Goal: Task Accomplishment & Management: Manage account settings

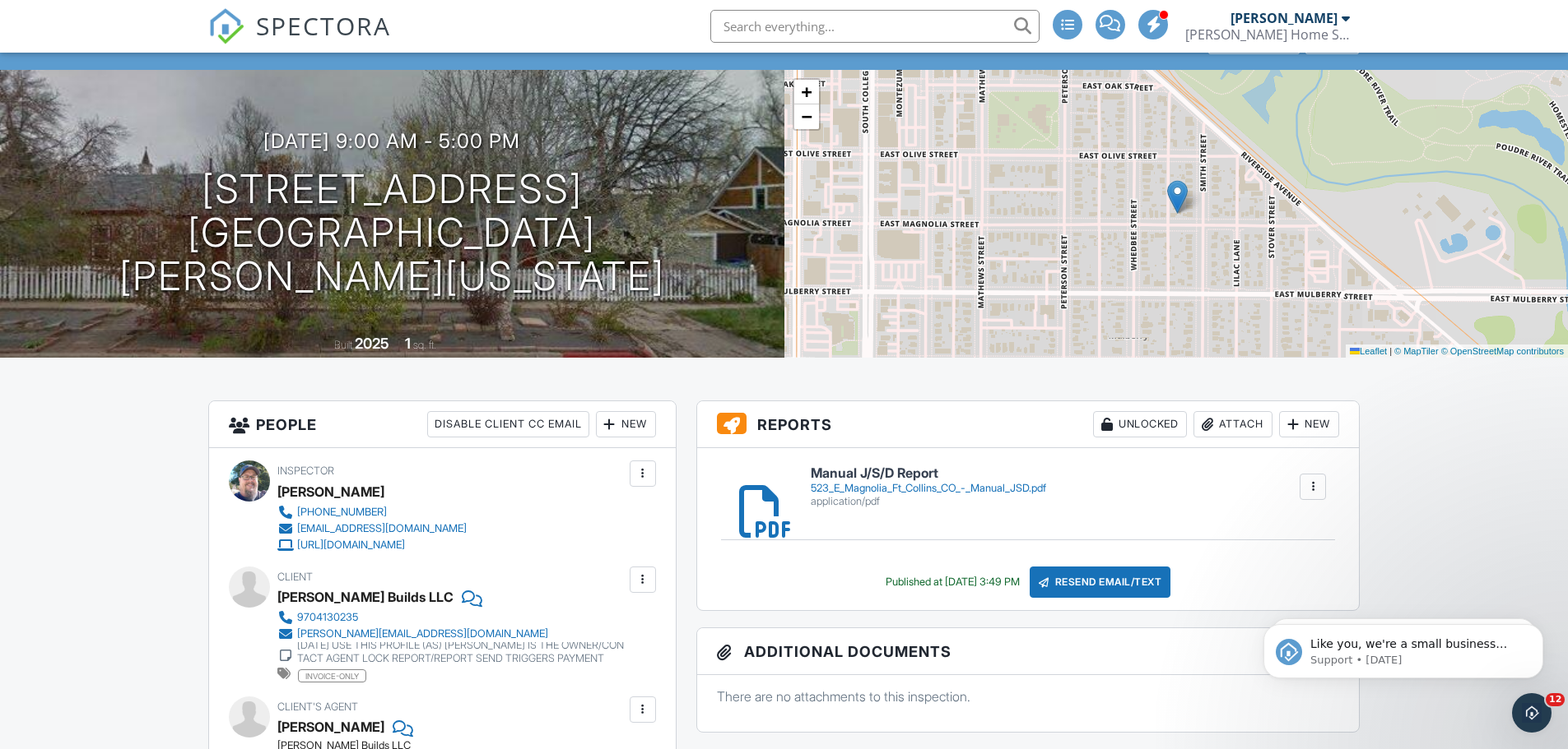
scroll to position [164, 0]
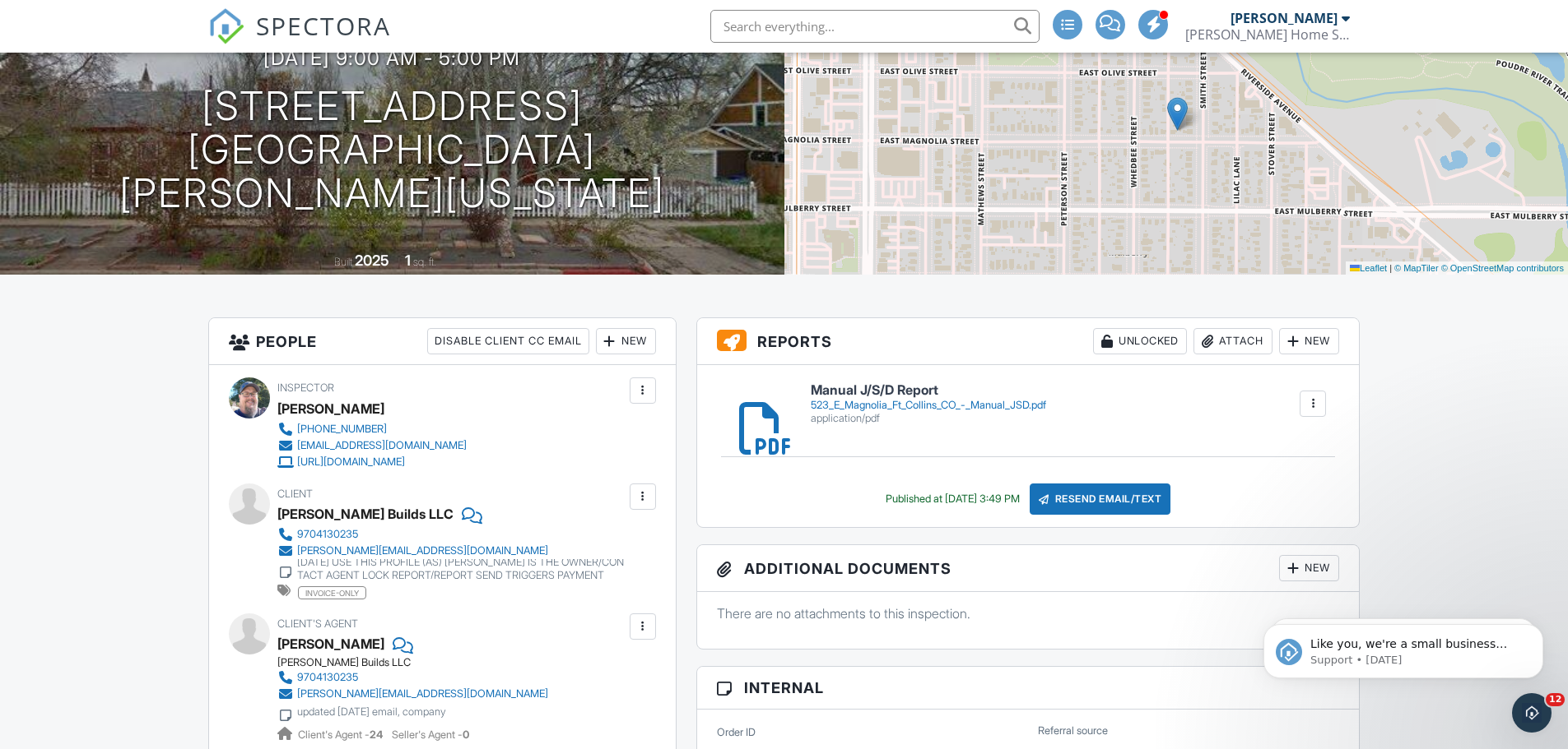
click at [1246, 346] on div "Attach" at bounding box center [1233, 341] width 79 height 26
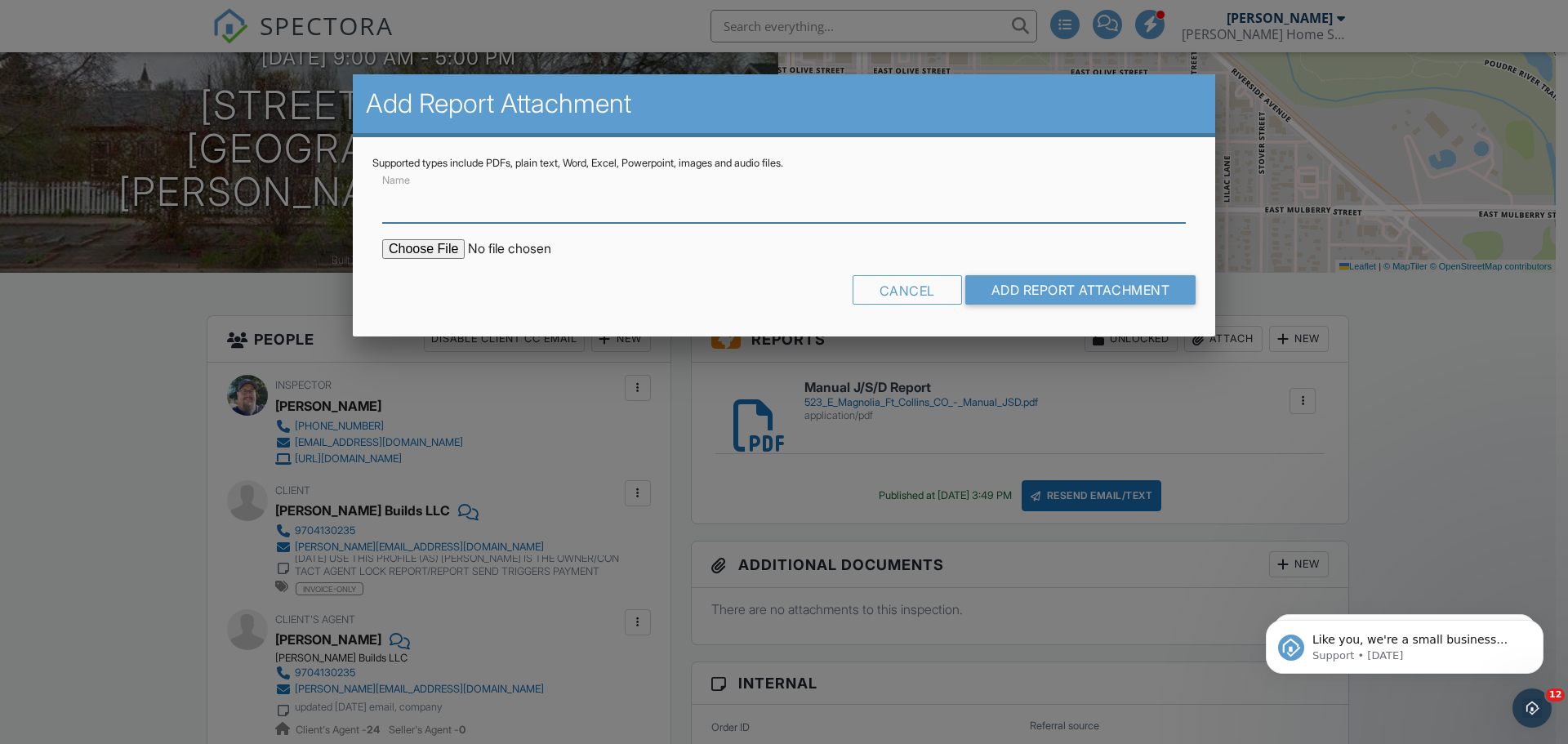
click at [407, 200] on input "Name" at bounding box center [784, 203] width 804 height 40
click at [413, 208] on input "Name" at bounding box center [784, 203] width 804 height 40
type input "Mech Form - with attachments"
click at [423, 248] on input "file" at bounding box center [521, 248] width 278 height 19
type input "C:\fakepath\Mech Form with attachments 523 E Magnolia Fort Collins CO.pdf"
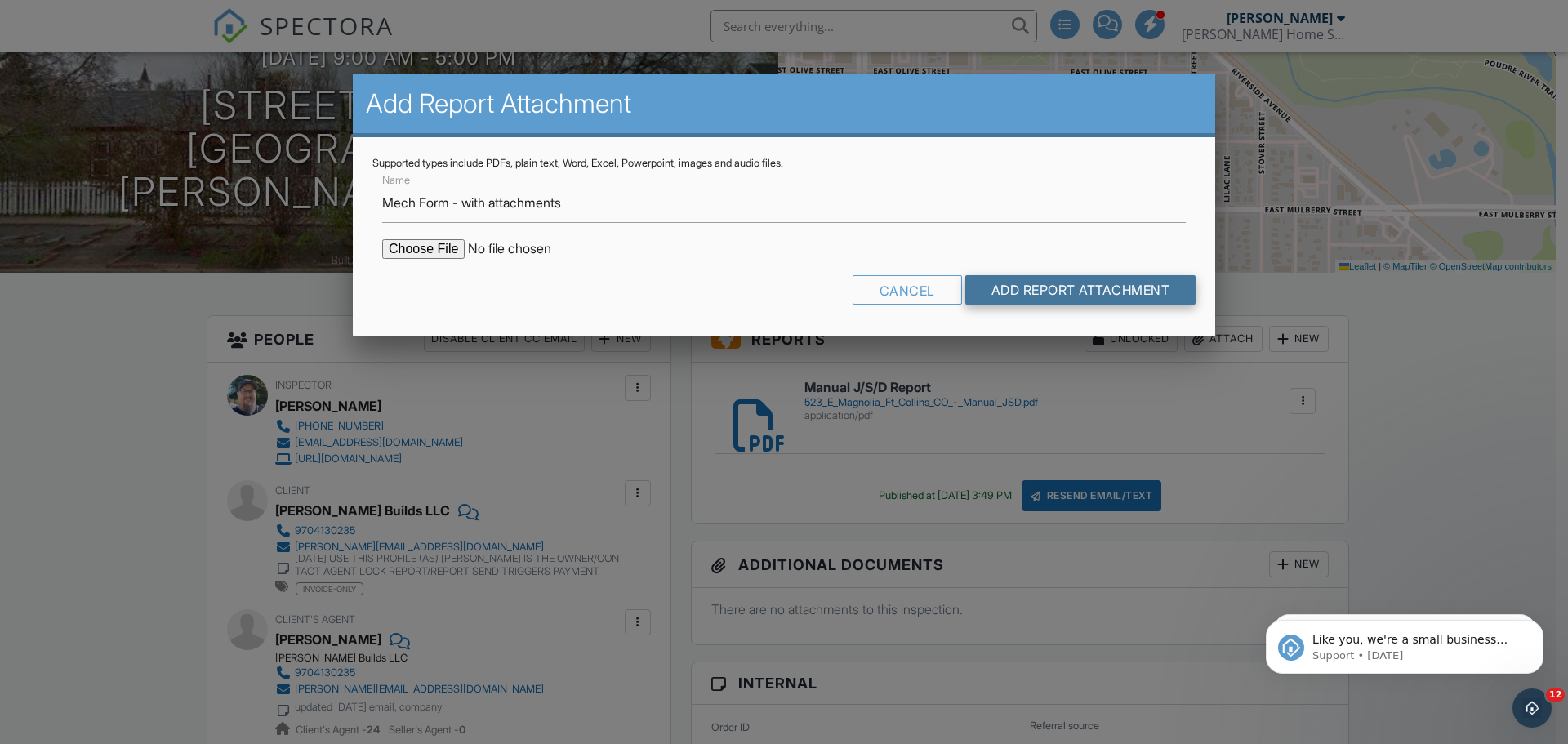
click at [1096, 298] on input "Add Report Attachment" at bounding box center [1082, 290] width 232 height 30
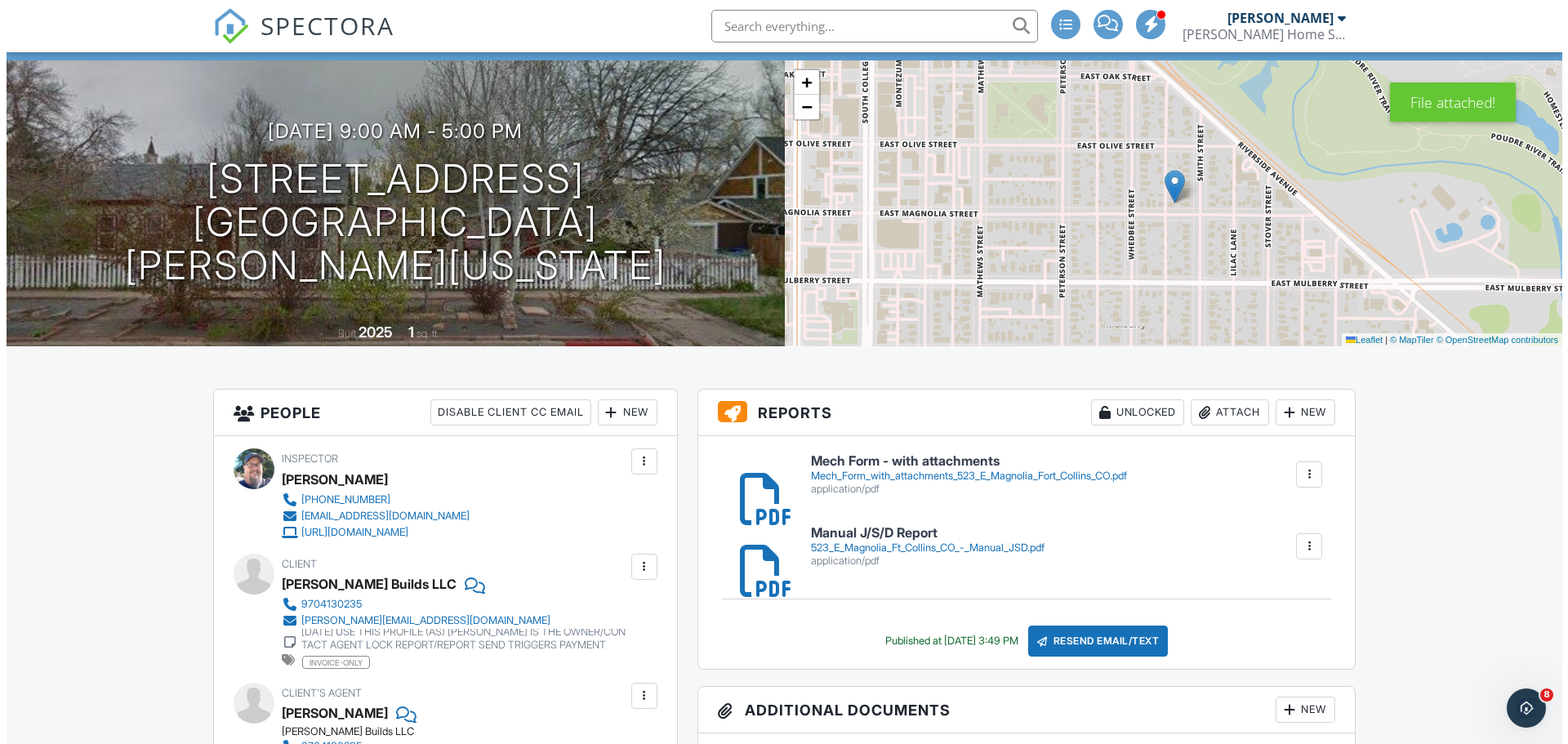
scroll to position [163, 0]
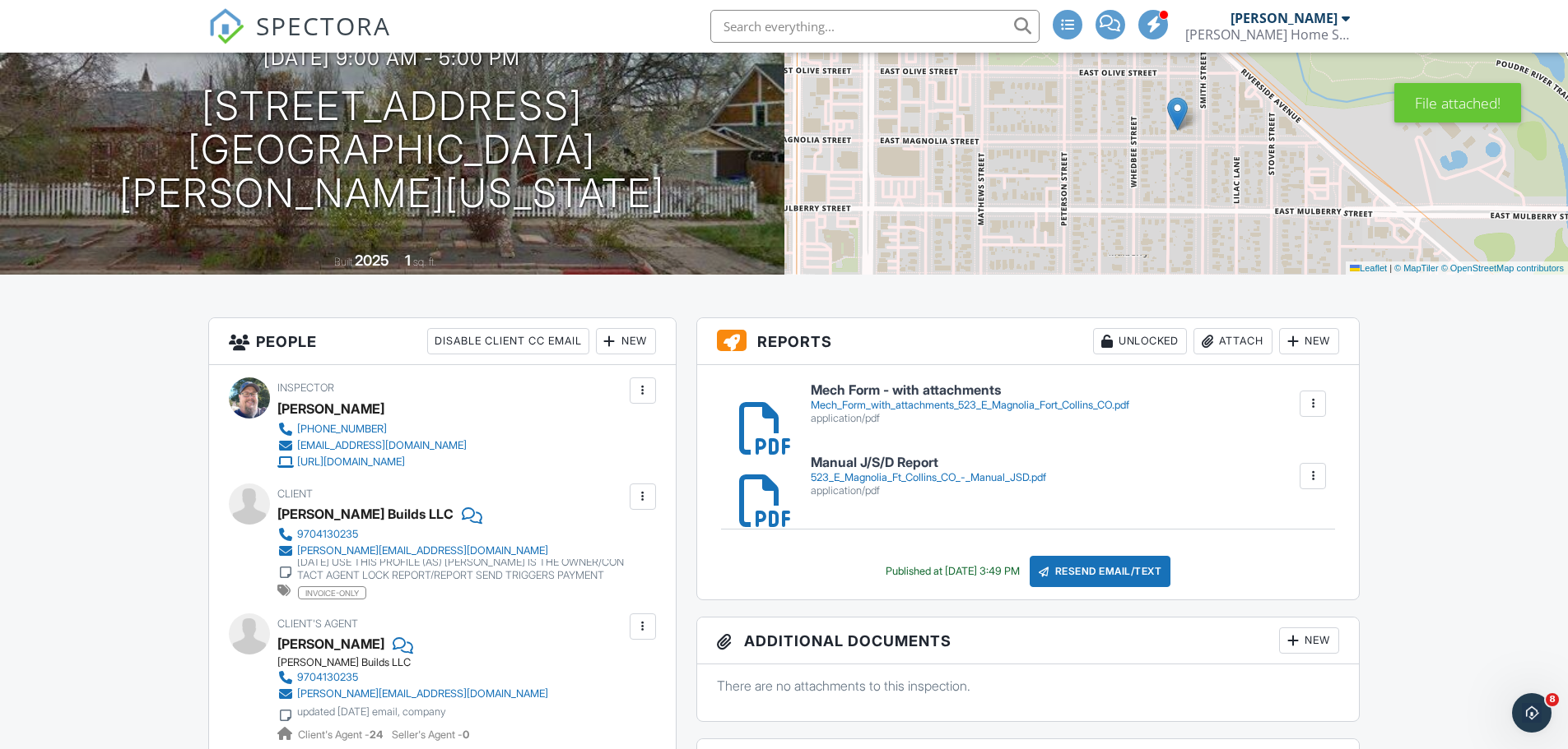
click at [1141, 569] on div "Resend Email/Text" at bounding box center [1100, 572] width 142 height 32
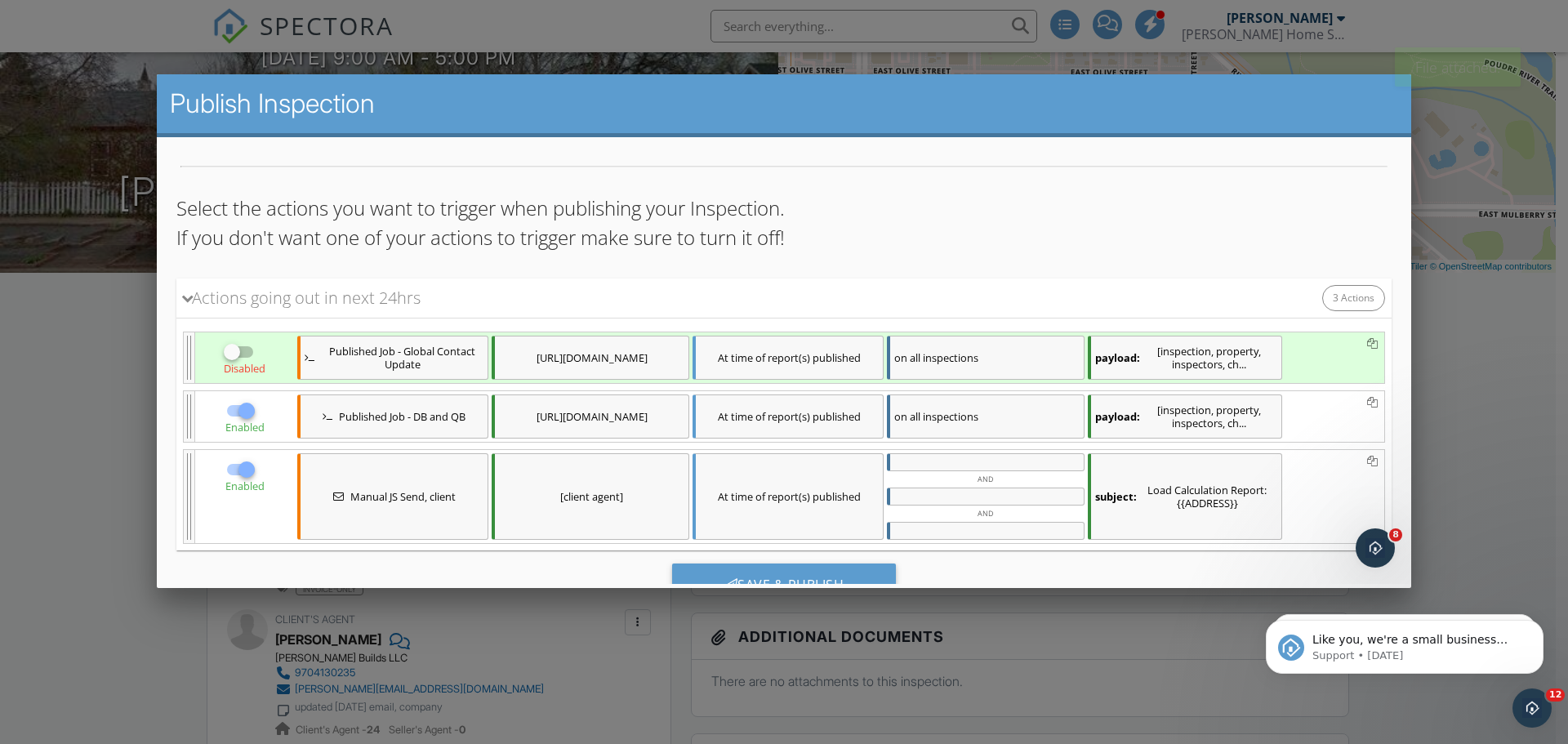
scroll to position [107, 0]
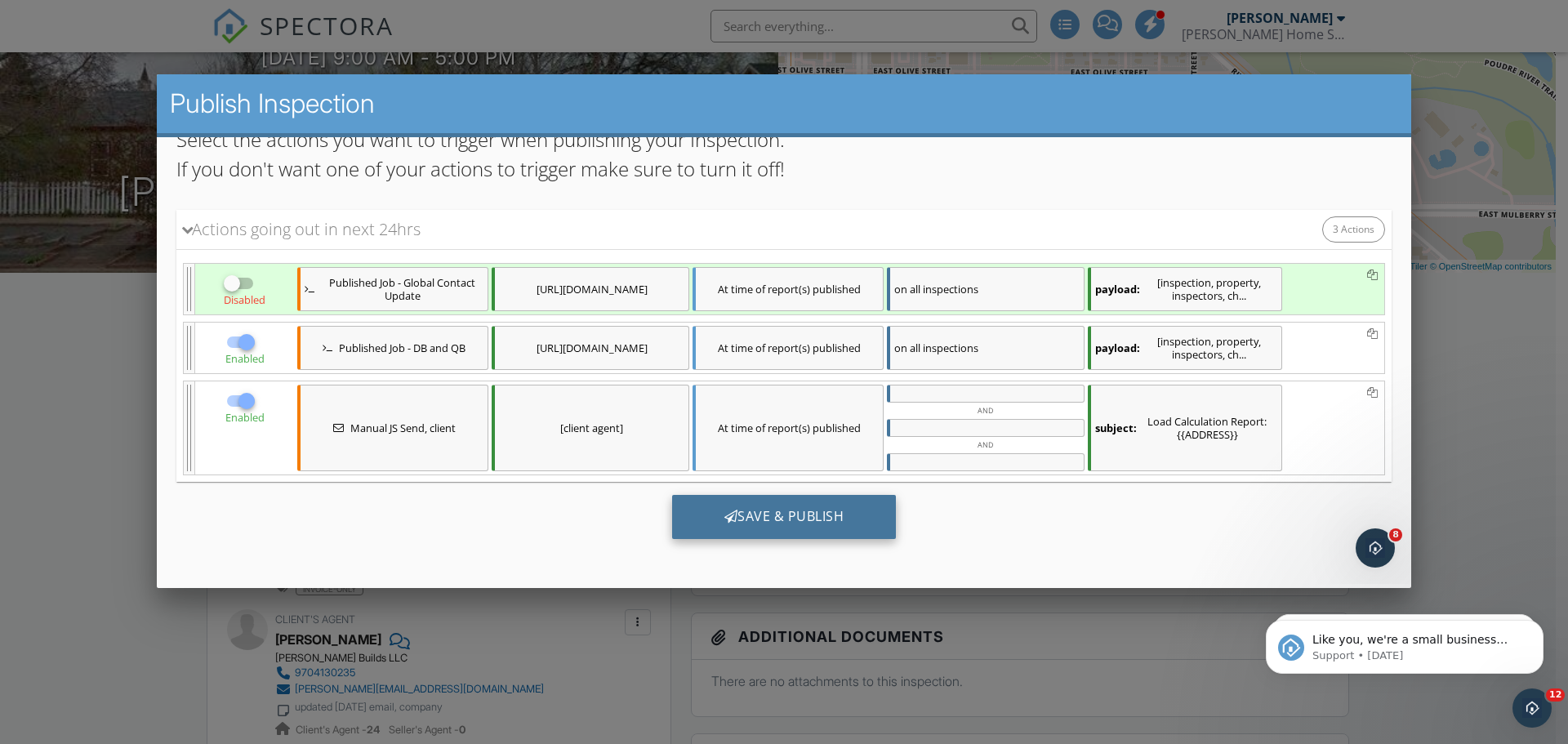
click at [772, 516] on div "Save & Publish" at bounding box center [784, 517] width 225 height 44
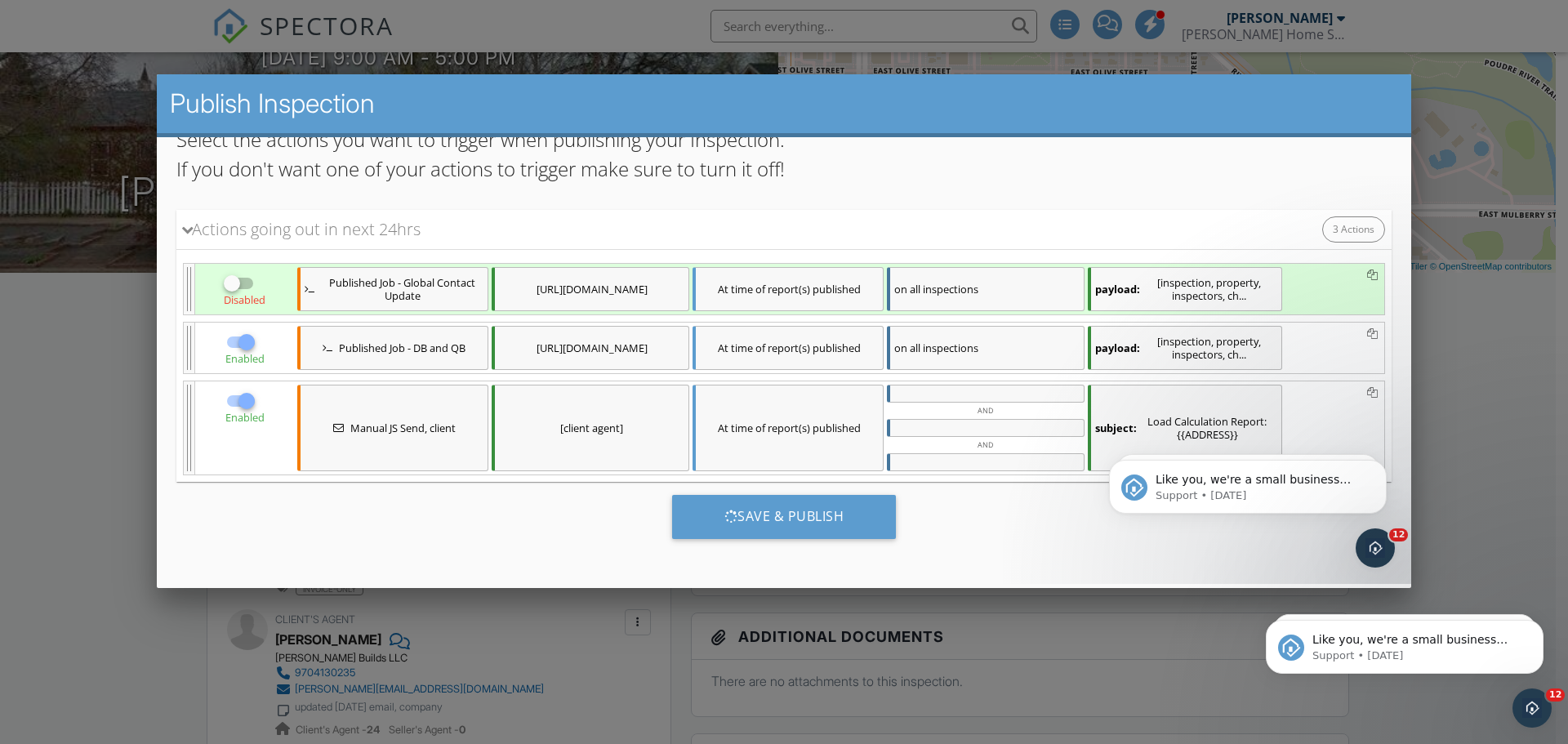
scroll to position [0, 0]
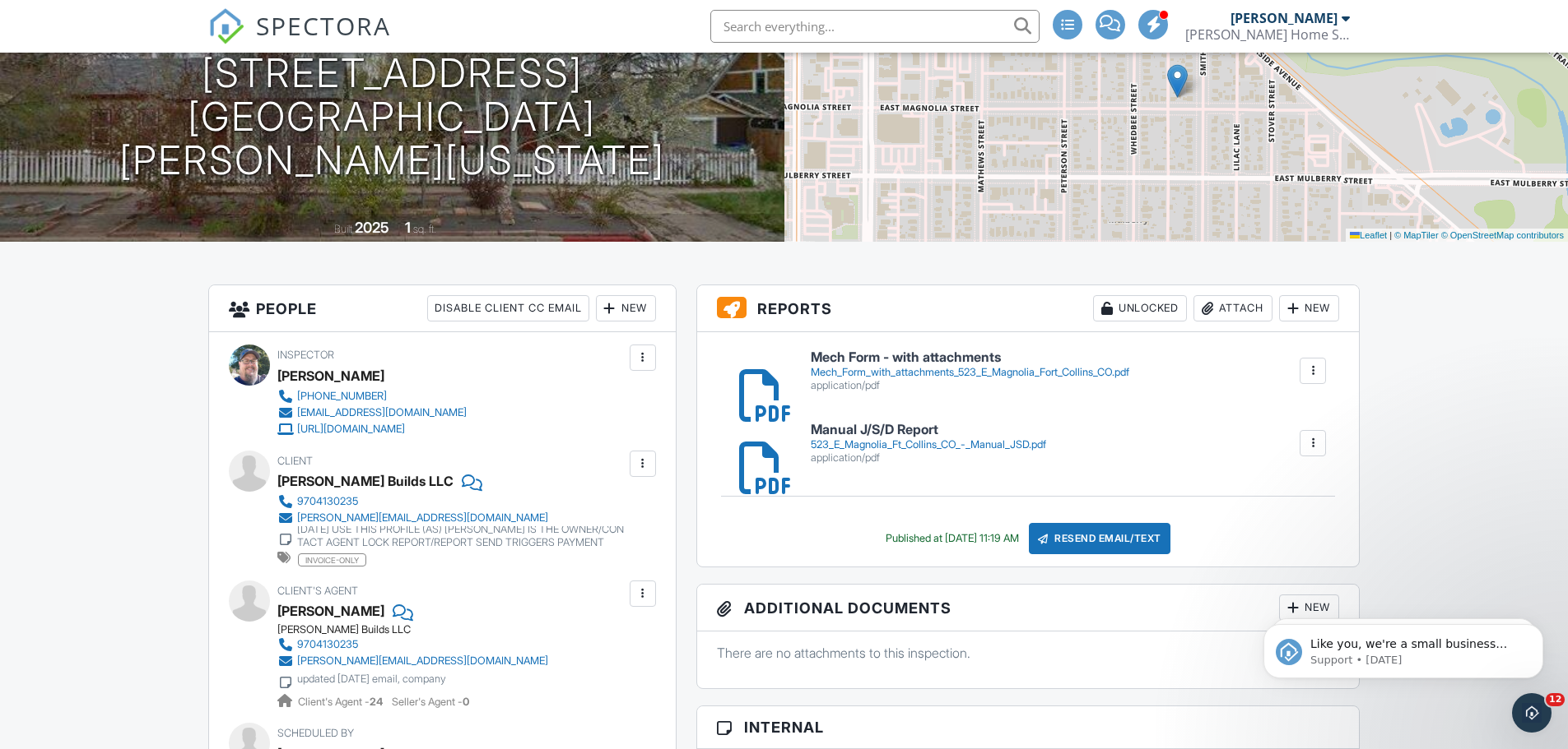
scroll to position [82, 0]
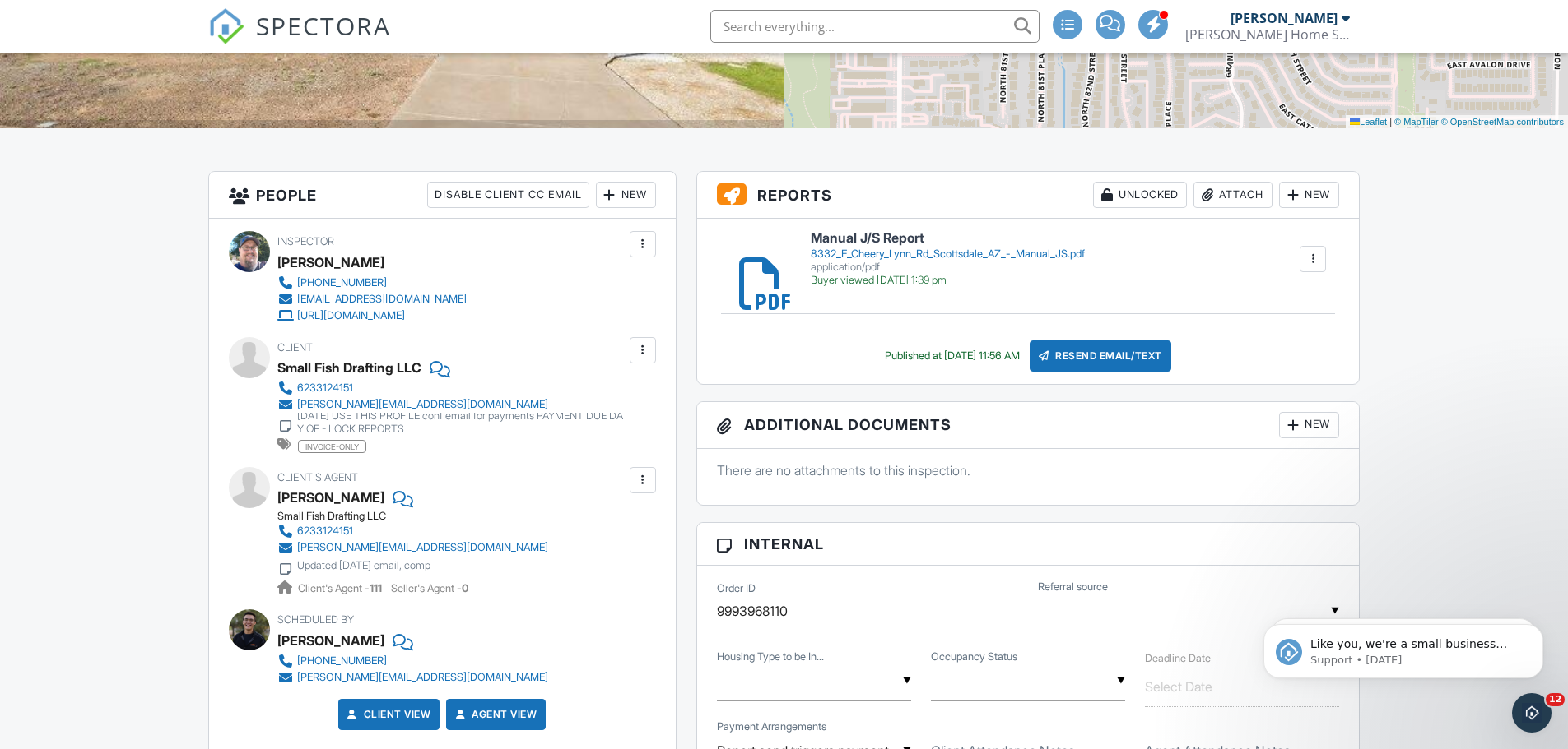
scroll to position [411, 0]
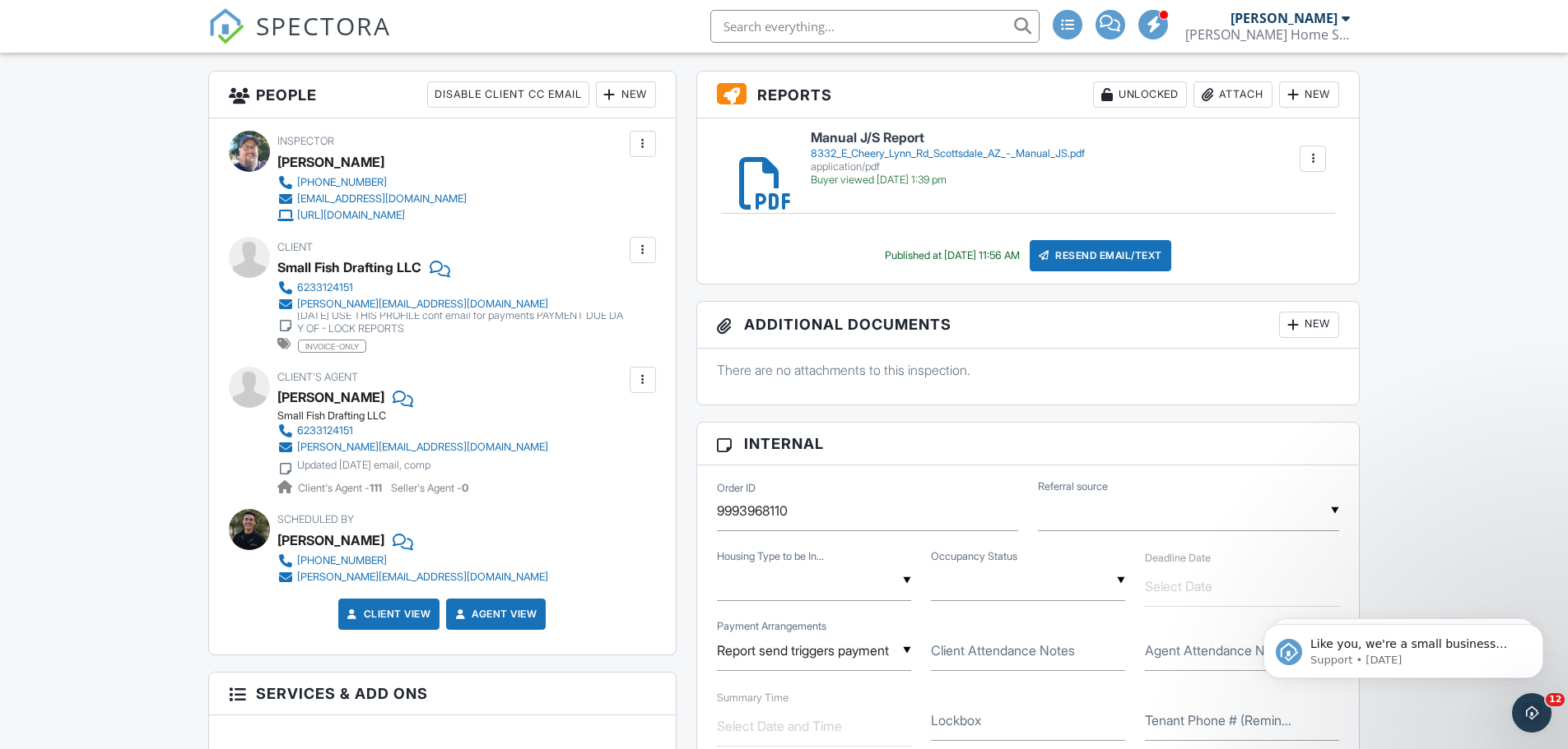
click at [1309, 155] on div at bounding box center [1313, 159] width 17 height 17
drag, startPoint x: 1315, startPoint y: 201, endPoint x: 864, endPoint y: 62, distance: 471.9
click at [1315, 201] on link "Delete" at bounding box center [1302, 201] width 61 height 18
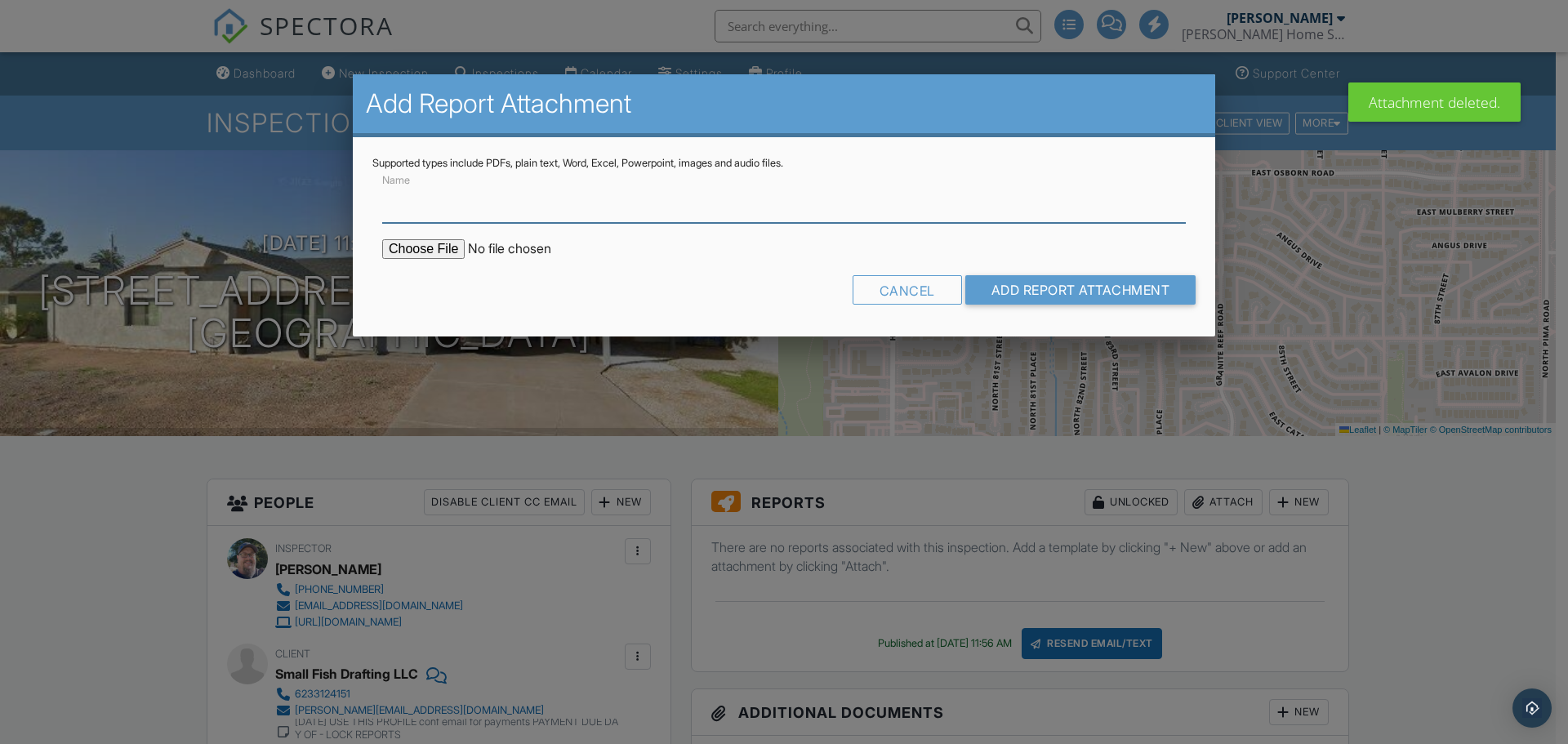
click at [481, 213] on input "Name" at bounding box center [784, 203] width 804 height 40
click at [532, 202] on input "Manual J/S Report" at bounding box center [784, 203] width 804 height 40
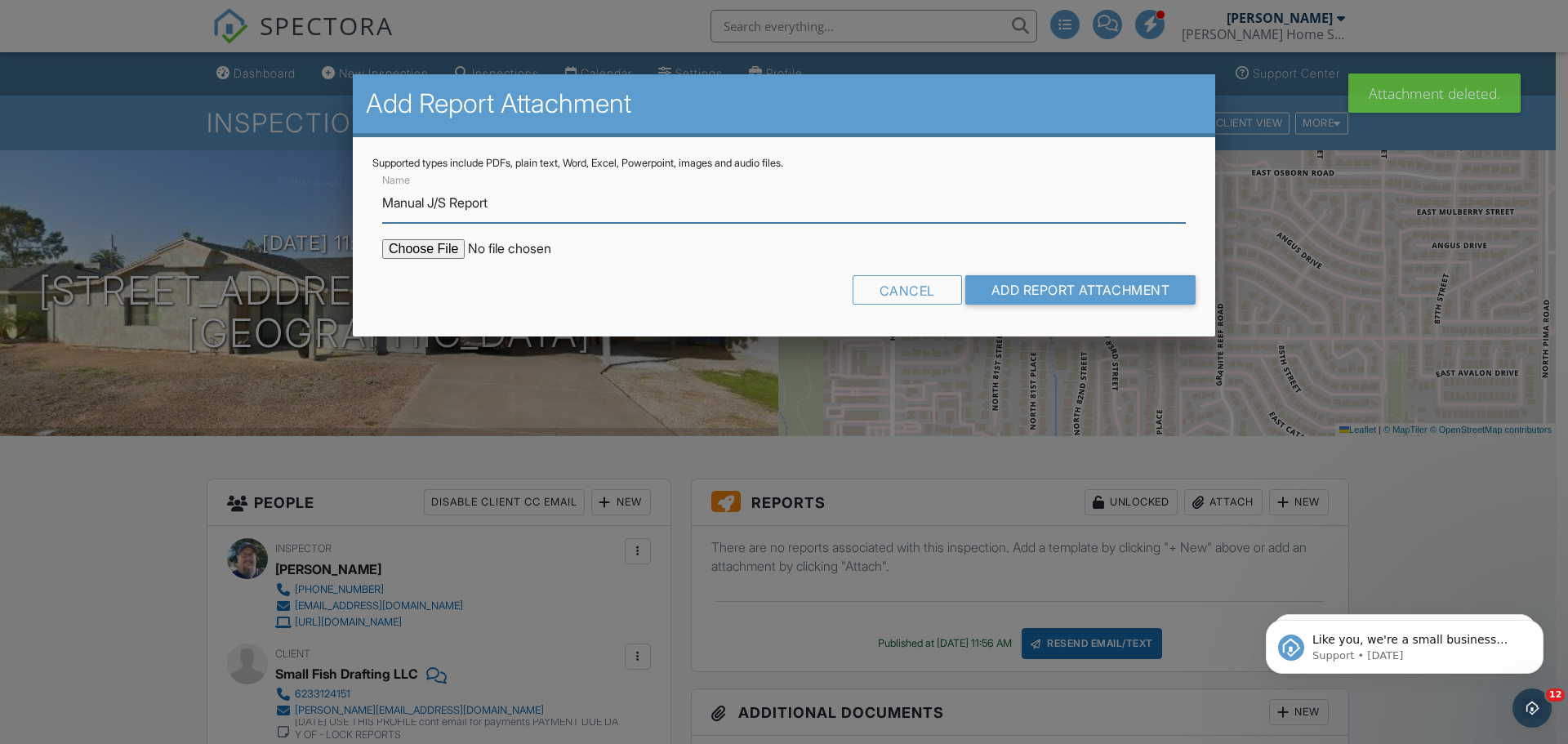
type input "Manual J/S Report Revision"
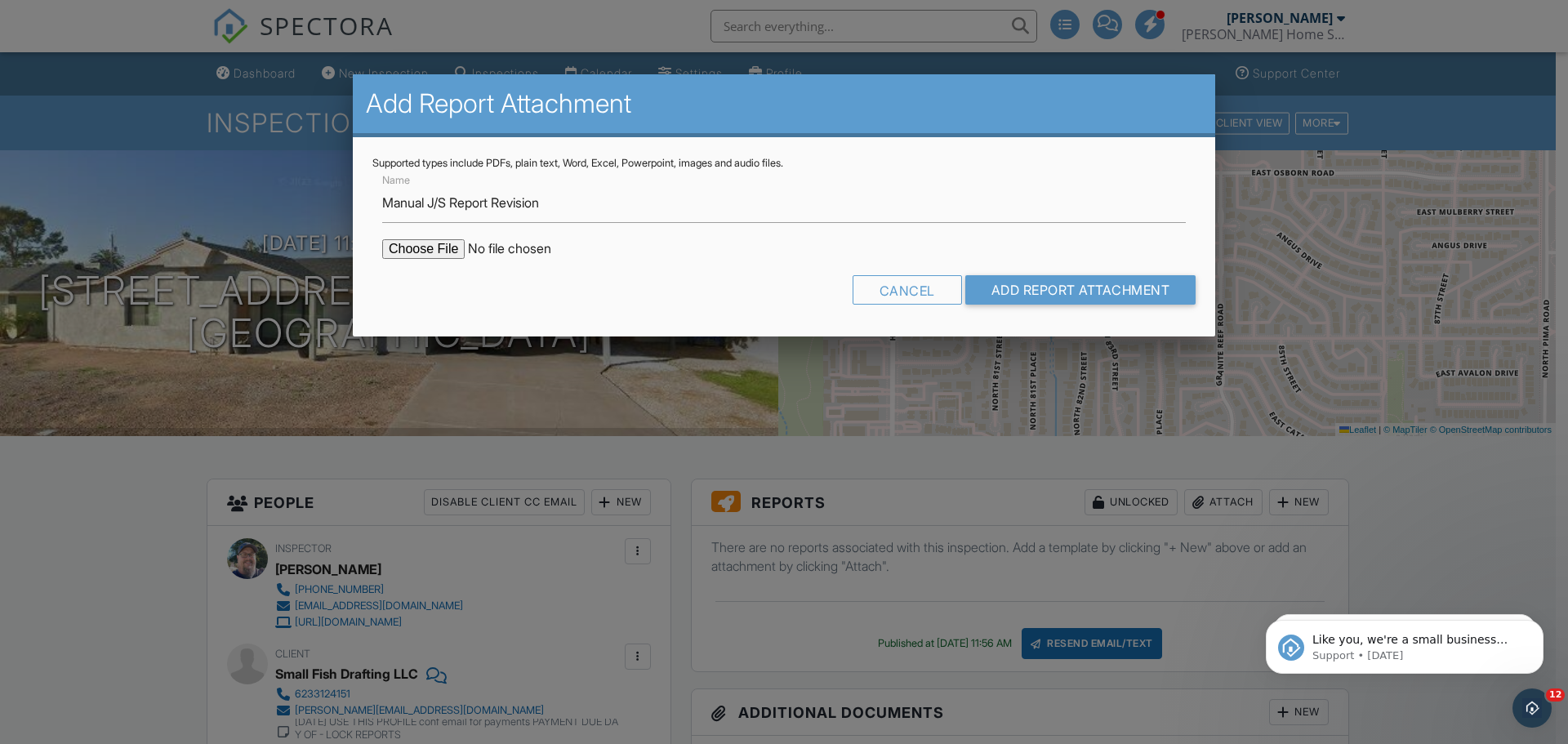
click at [417, 250] on input "file" at bounding box center [521, 248] width 278 height 19
type input "C:\fakepath\8332 E Cheery Lynn Rd Scottsdale AZ - Manual JS - Rev 1.pdf"
click at [1109, 281] on input "Add Report Attachment" at bounding box center [1082, 290] width 232 height 30
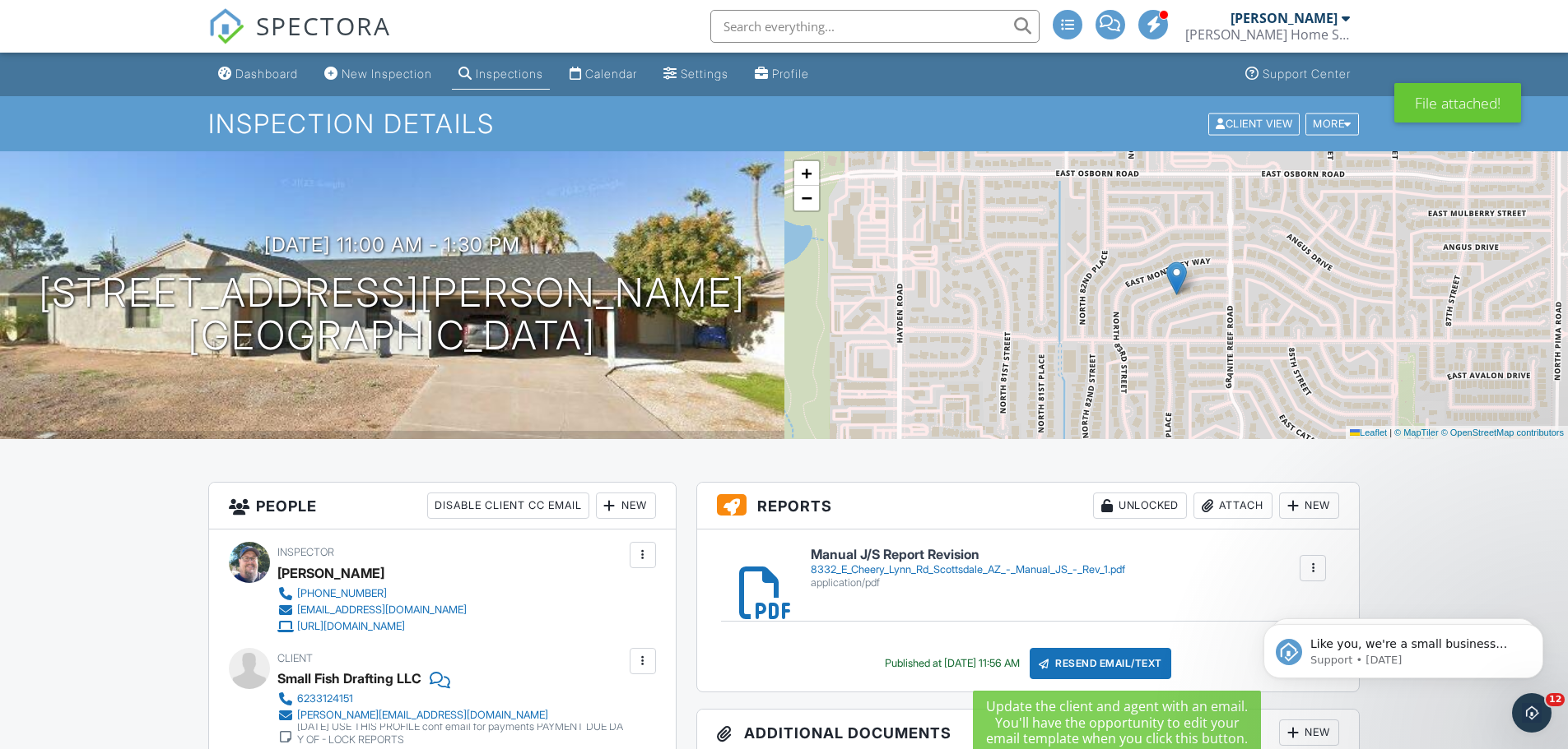
click at [1146, 670] on div "Resend Email/Text" at bounding box center [1100, 664] width 142 height 32
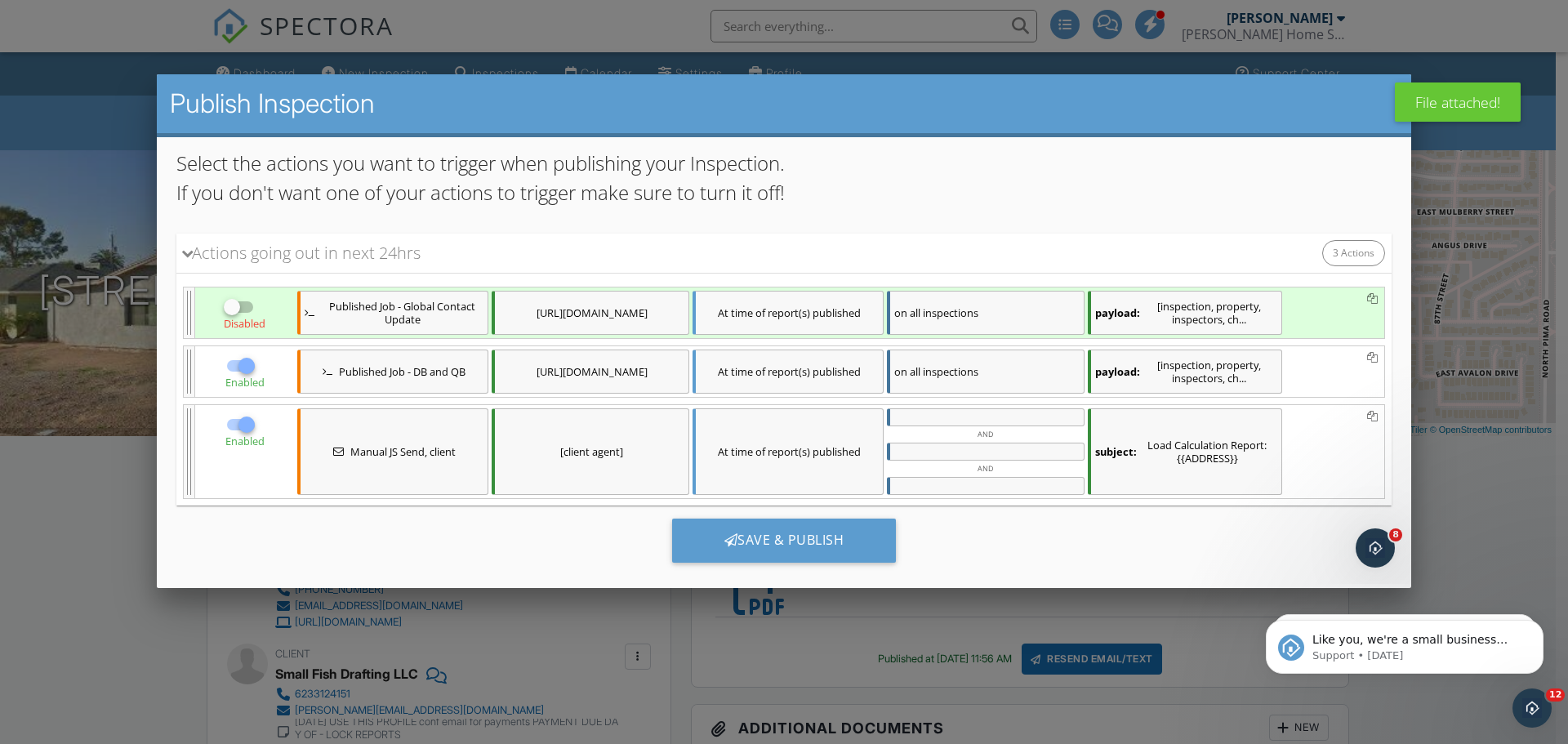
scroll to position [107, 0]
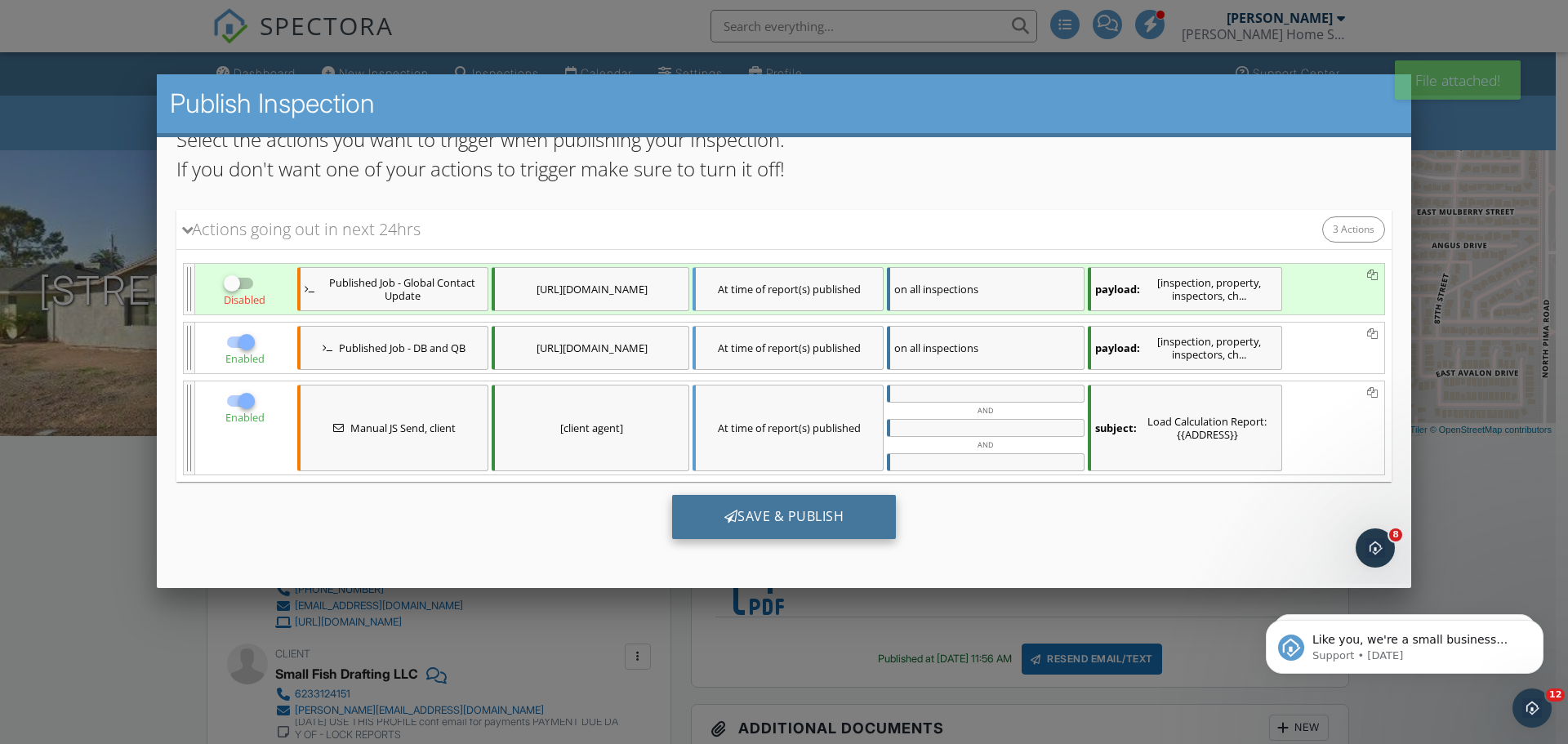
click at [738, 523] on div "Save & Publish" at bounding box center [784, 517] width 225 height 44
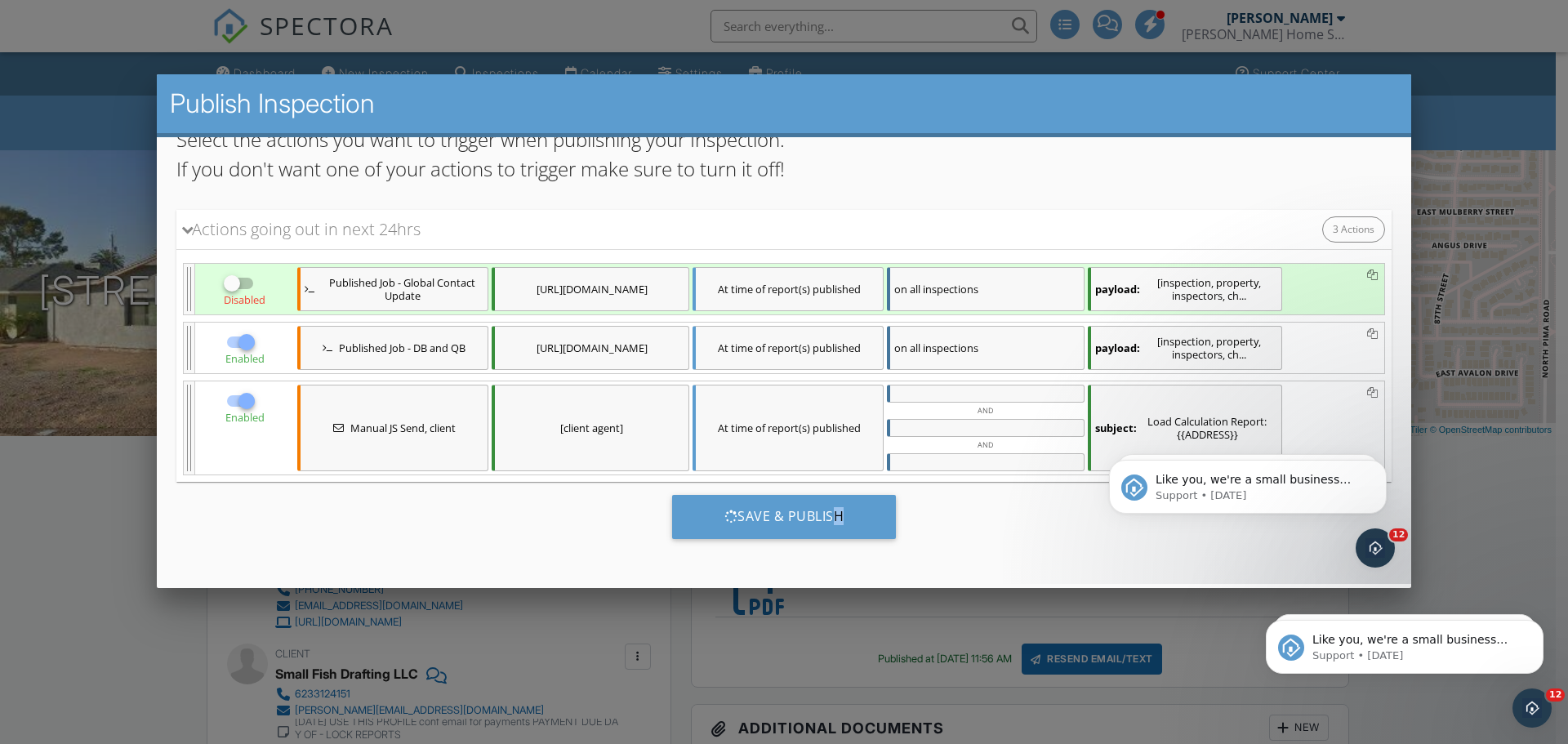
scroll to position [0, 0]
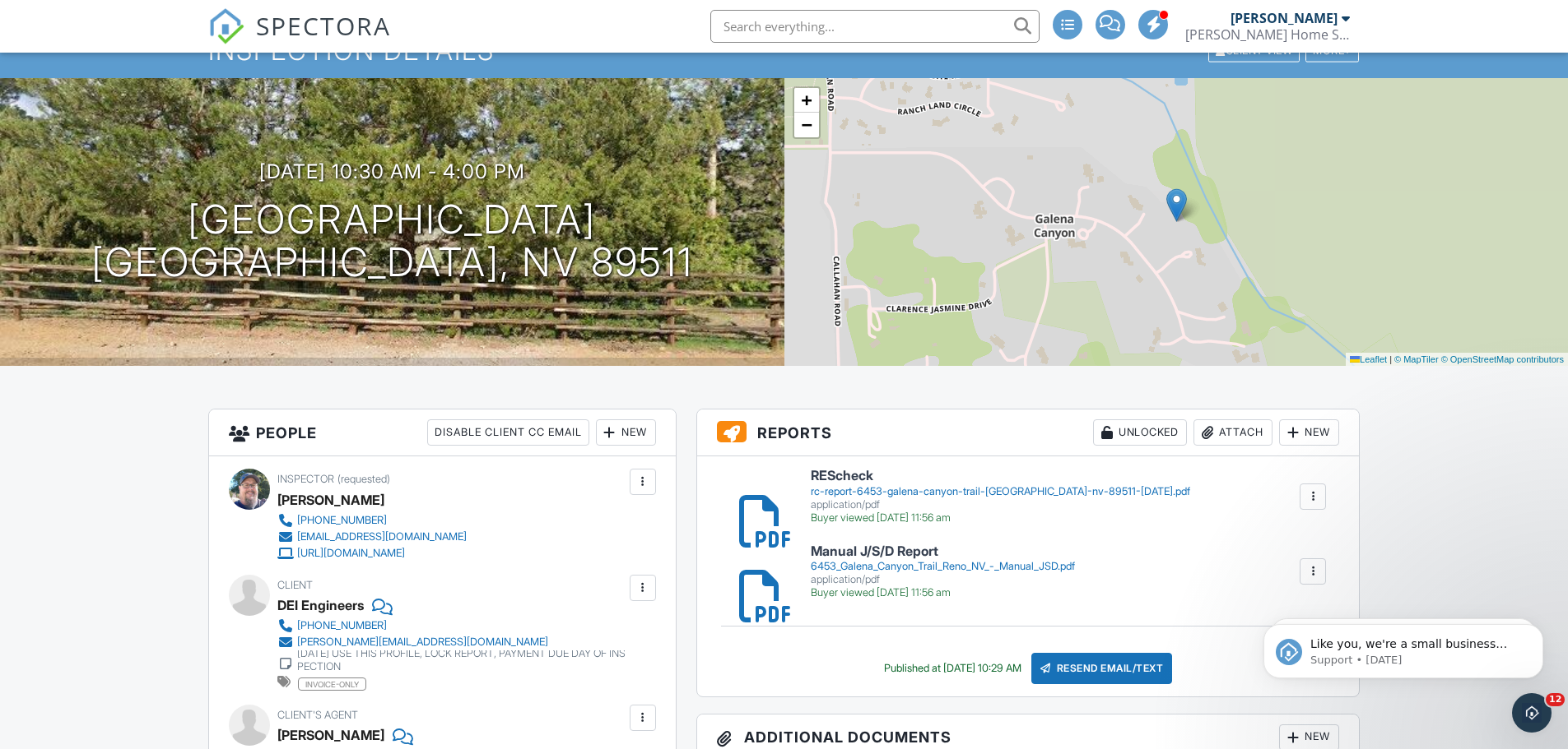
scroll to position [164, 0]
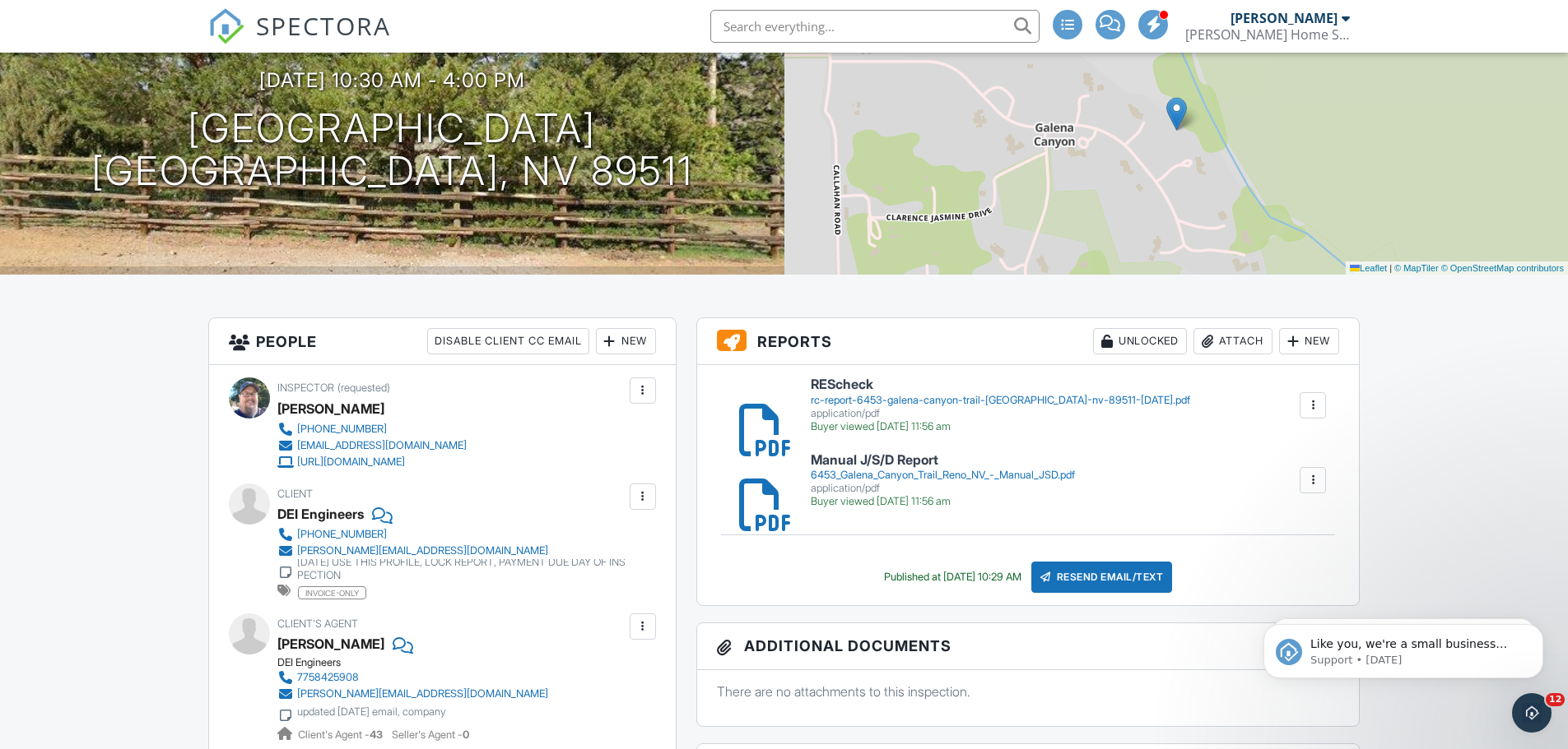
click at [1311, 480] on div at bounding box center [1313, 480] width 17 height 17
click at [1310, 520] on link "Delete" at bounding box center [1302, 524] width 61 height 18
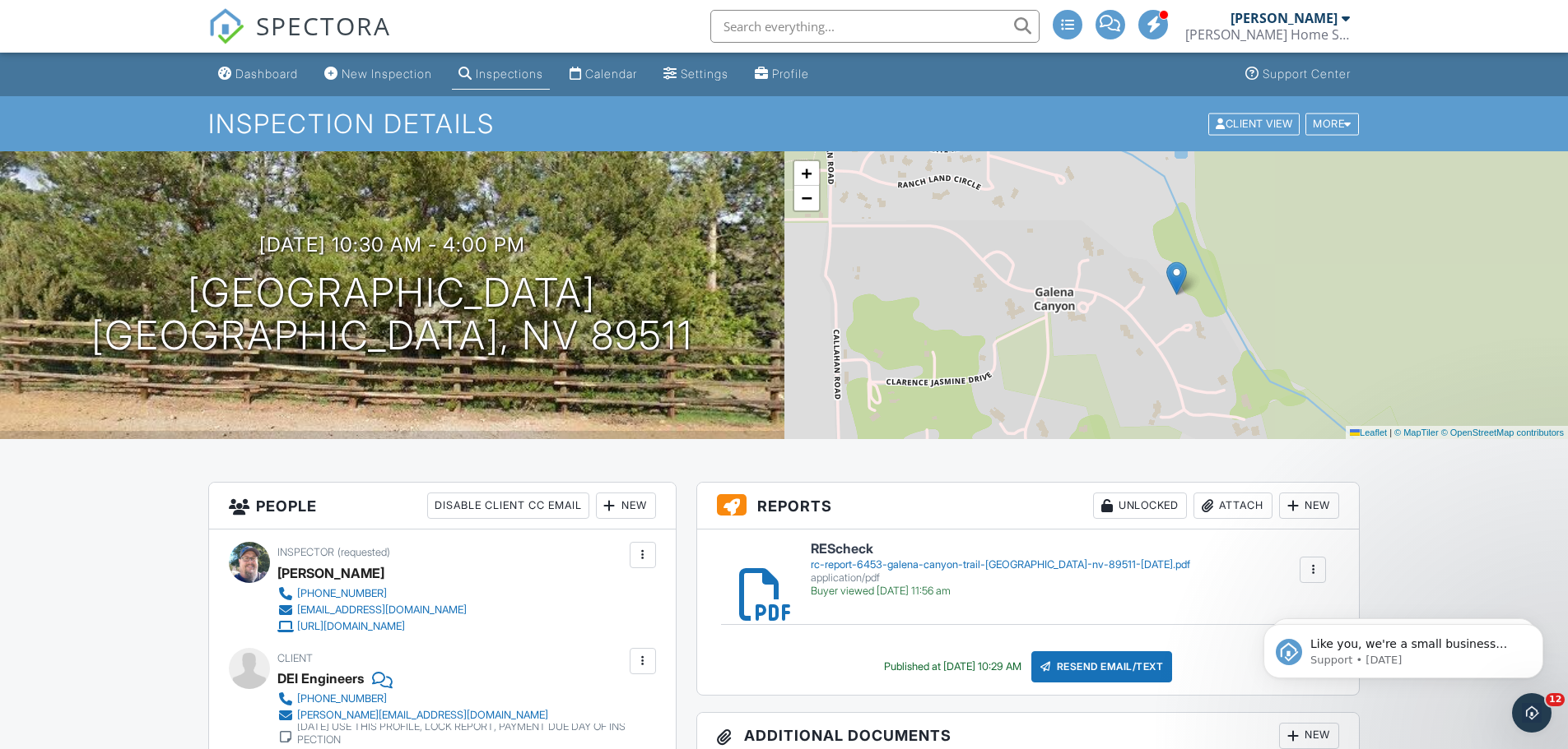
click at [1224, 501] on div "Attach" at bounding box center [1233, 506] width 79 height 26
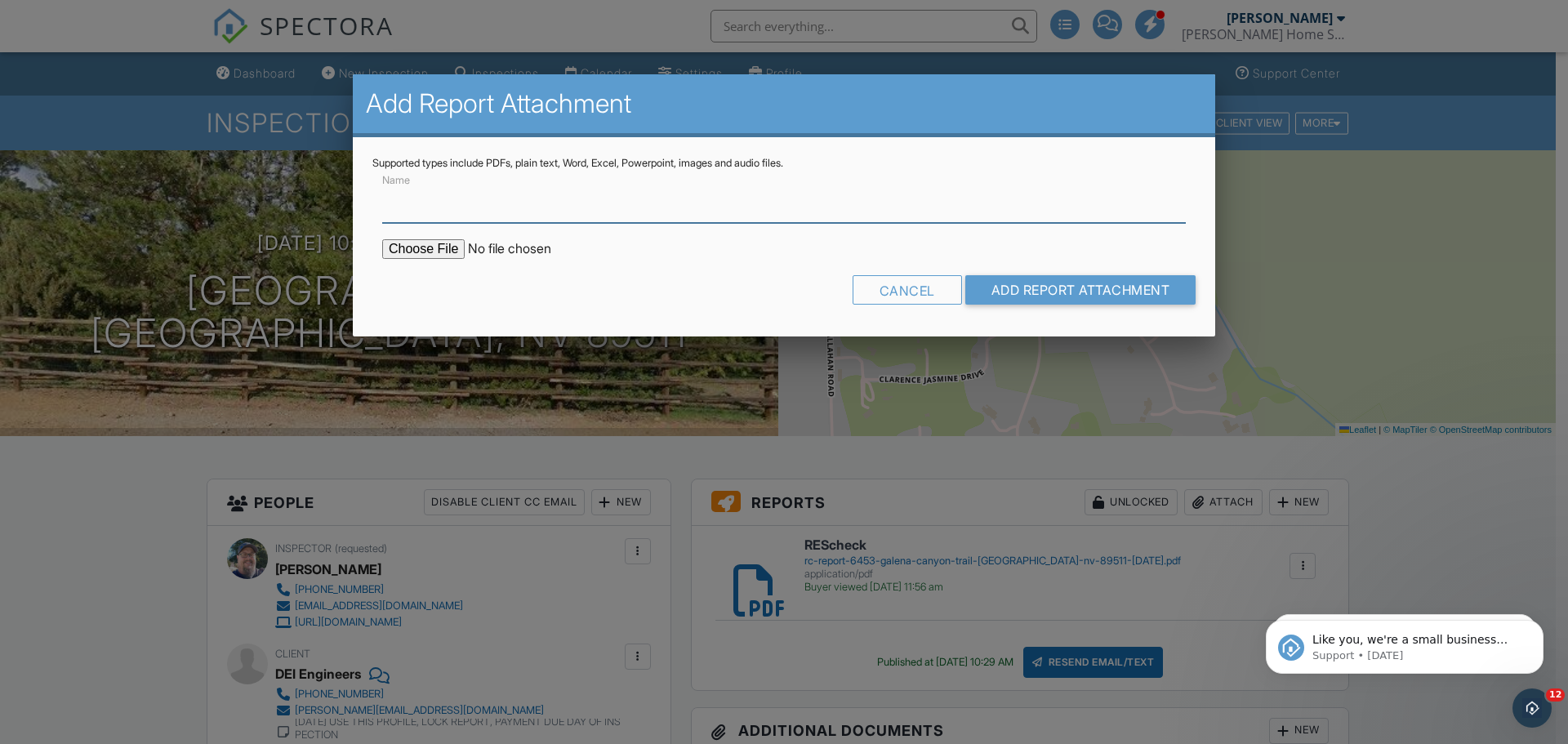
click at [445, 206] on input "Name" at bounding box center [784, 203] width 804 height 40
type input "Manual J/S/D Report - Equipment location Change"
click at [412, 256] on input "file" at bounding box center [521, 248] width 278 height 19
type input "C:\fakepath\6453 Galena Canyon Trail [GEOGRAPHIC_DATA] NV - Manual JSD.pdf"
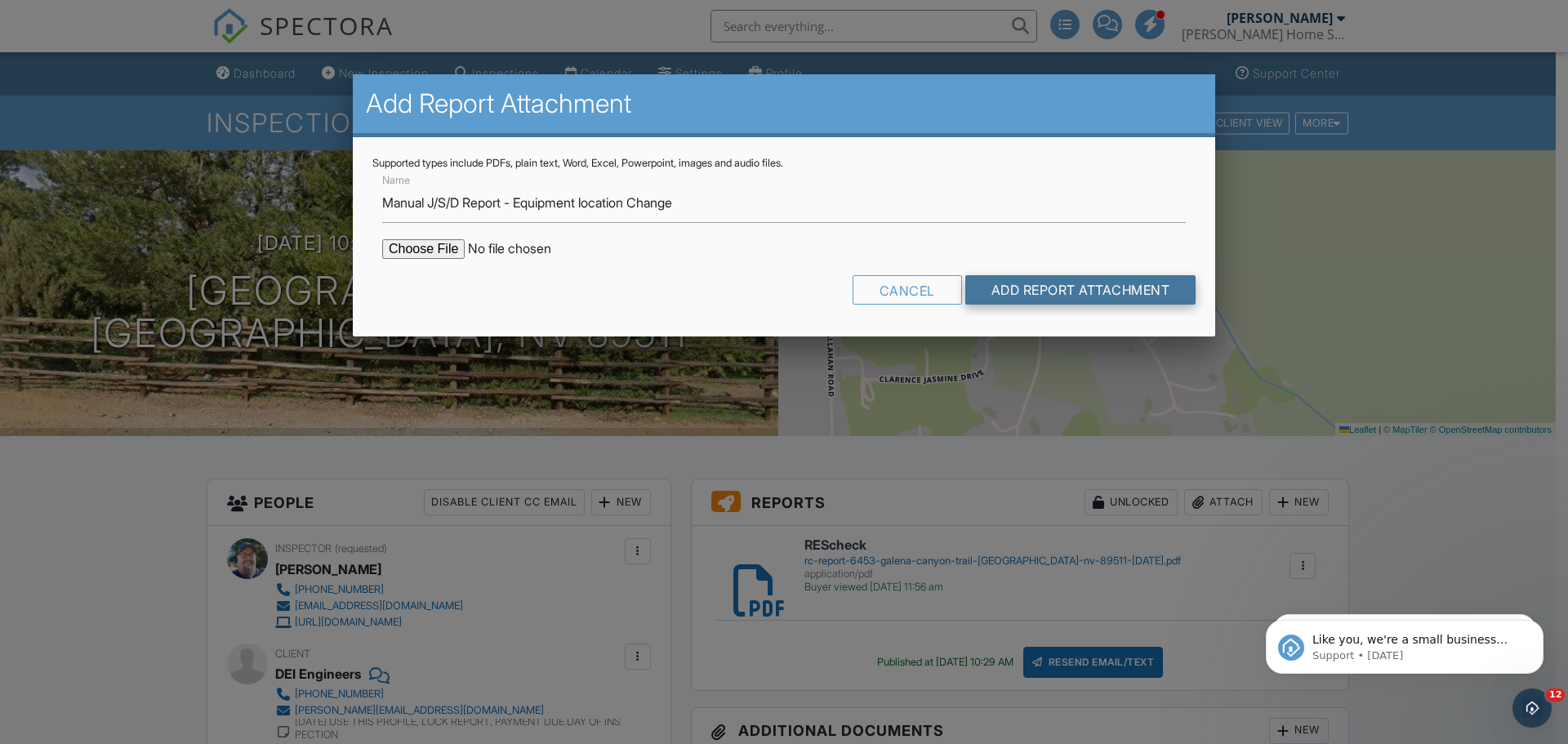
click at [1048, 297] on input "Add Report Attachment" at bounding box center [1082, 290] width 232 height 30
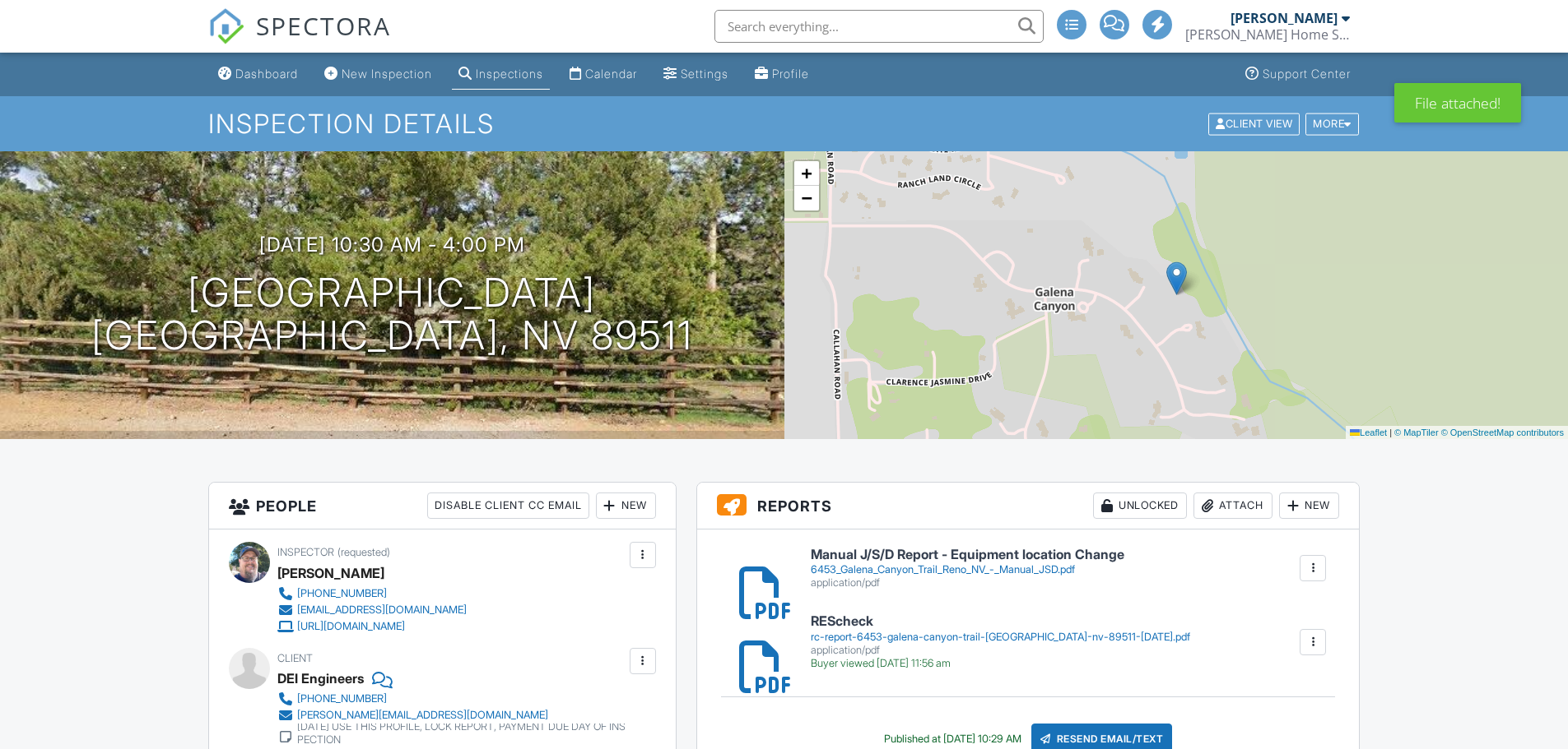
click at [1104, 731] on div "Resend Email/Text" at bounding box center [1102, 740] width 142 height 32
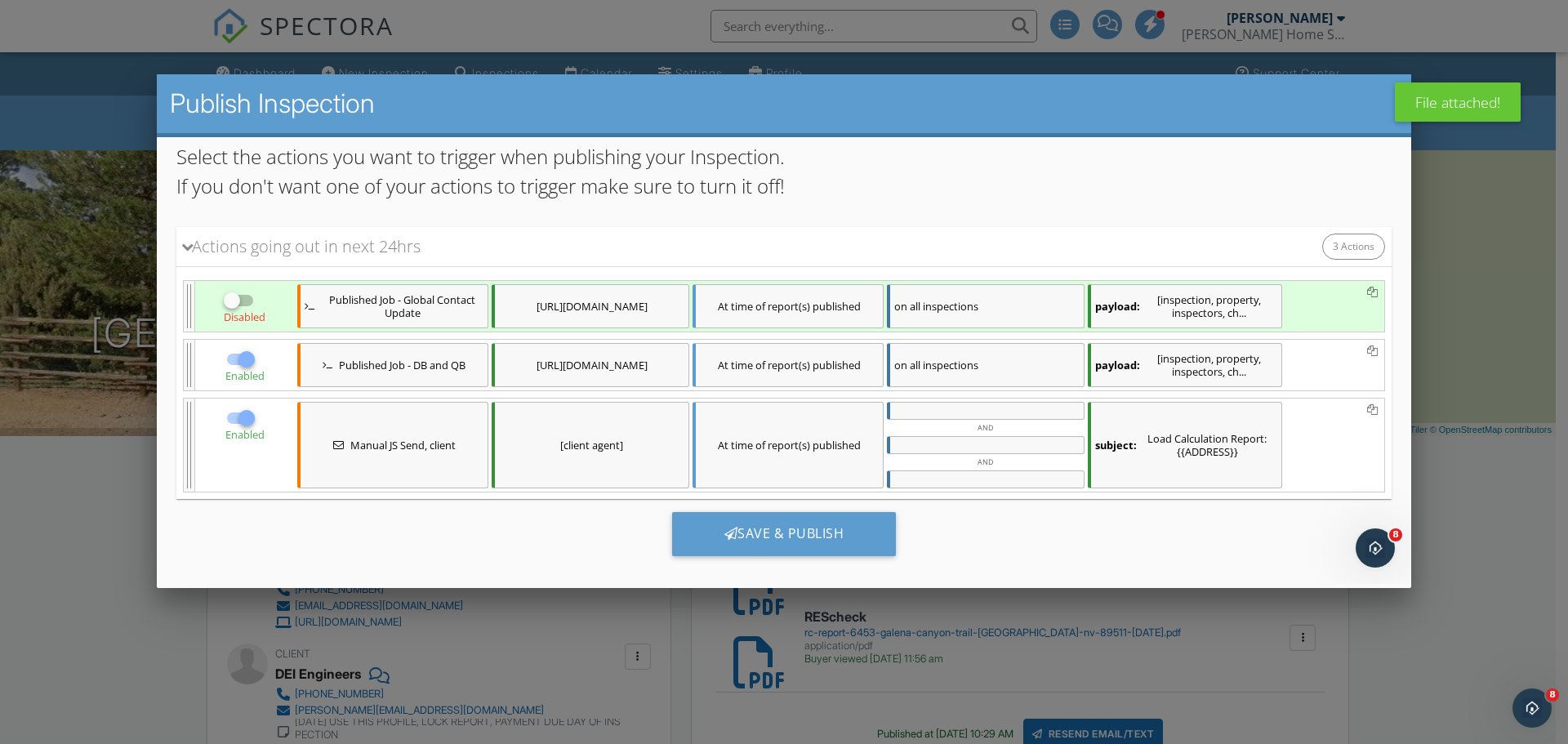
scroll to position [107, 0]
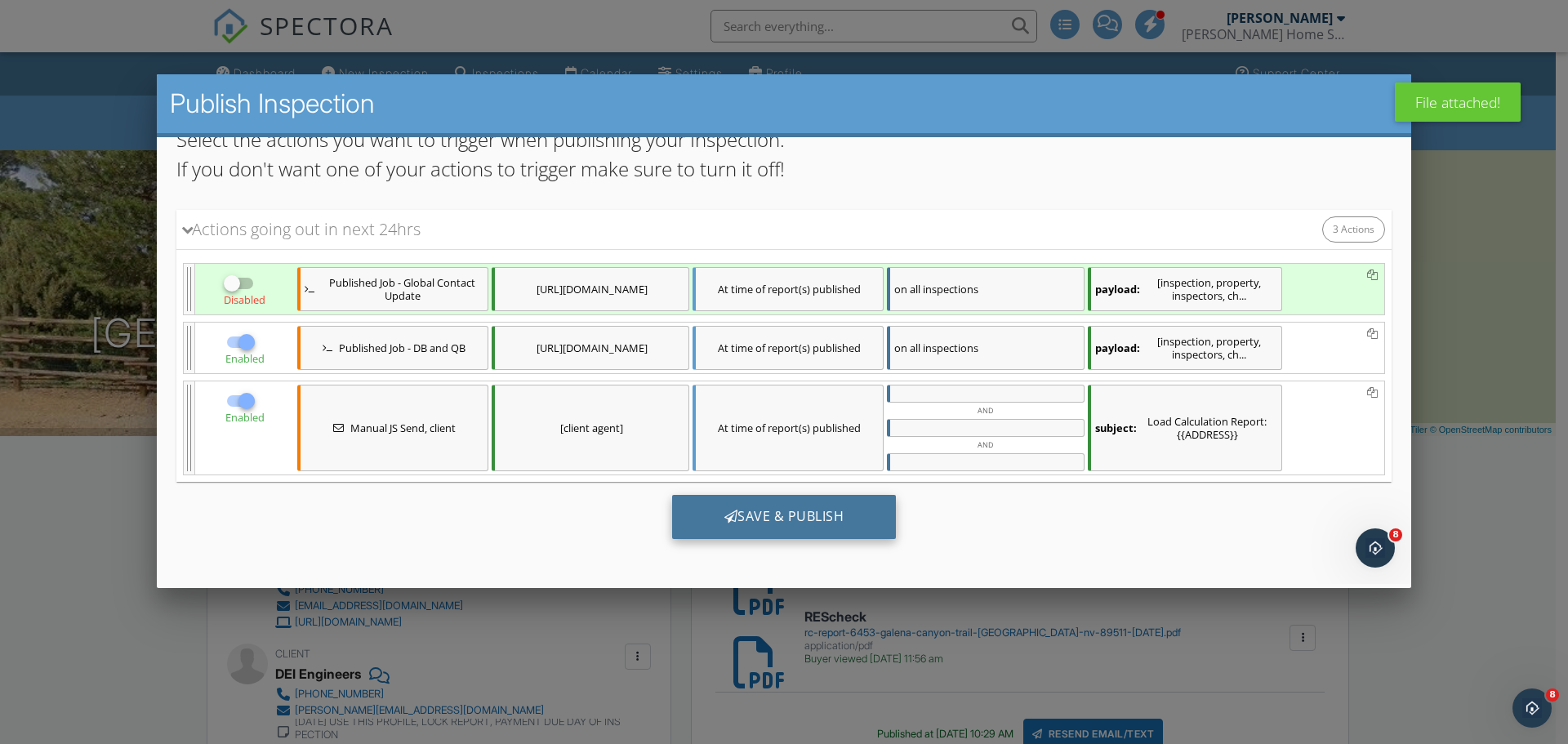
click at [820, 517] on div "Save & Publish" at bounding box center [784, 517] width 225 height 44
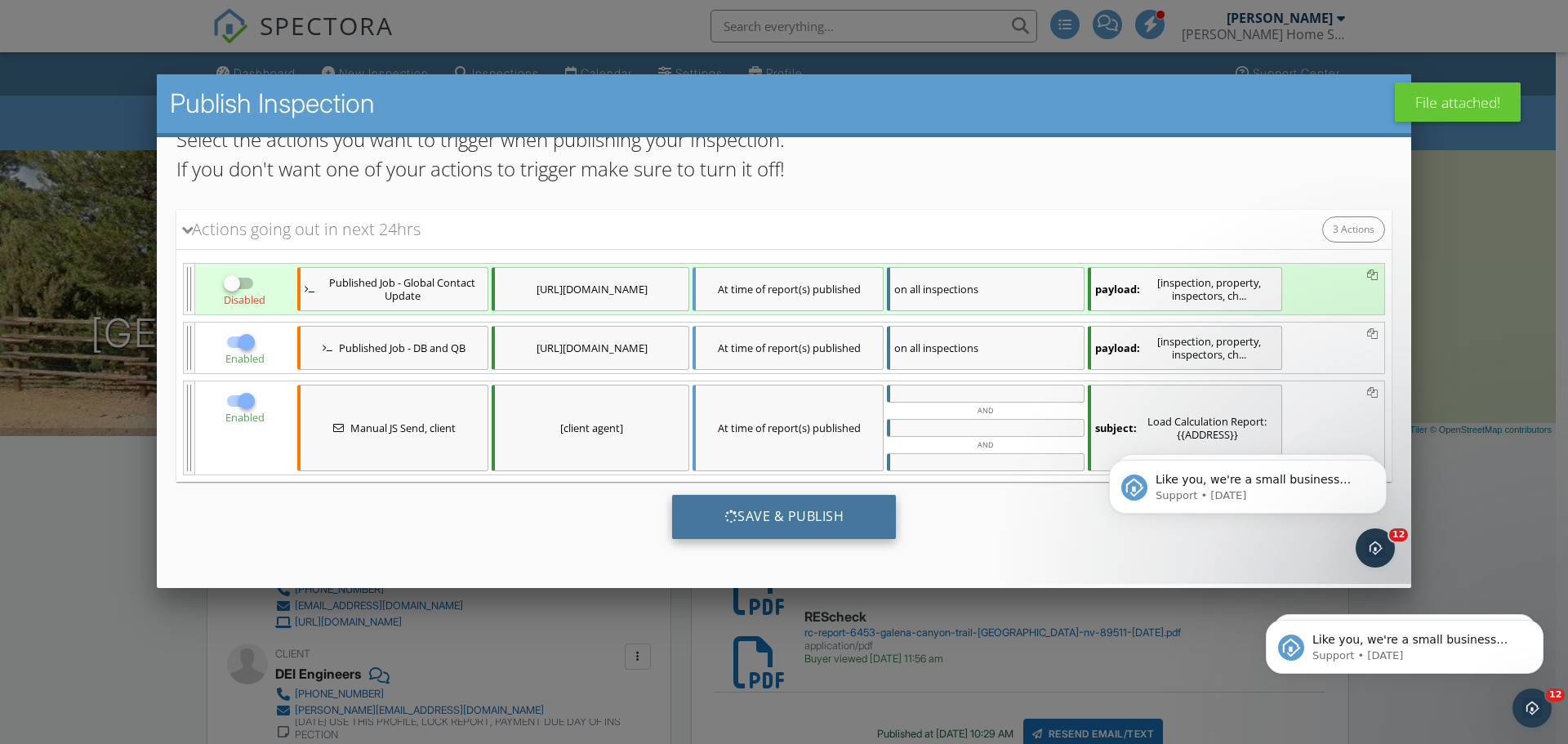
scroll to position [0, 0]
